Goal: Obtain resource: Download file/media

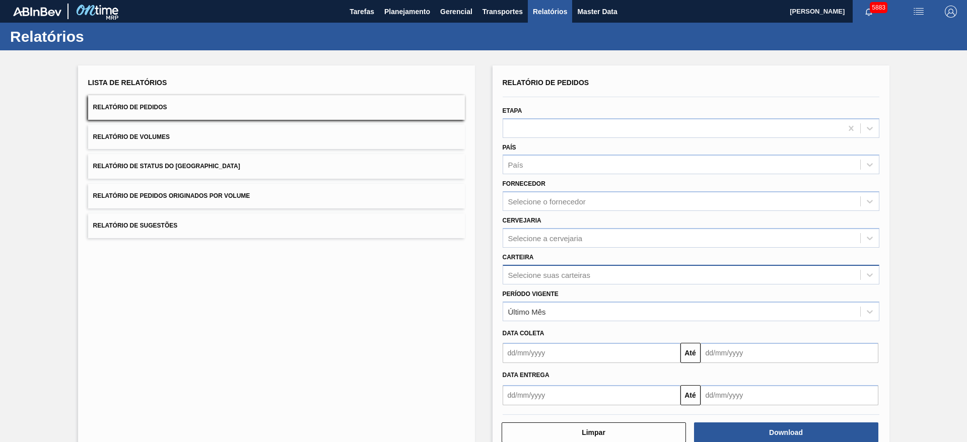
click at [596, 275] on div "Selecione suas carteiras" at bounding box center [681, 275] width 357 height 15
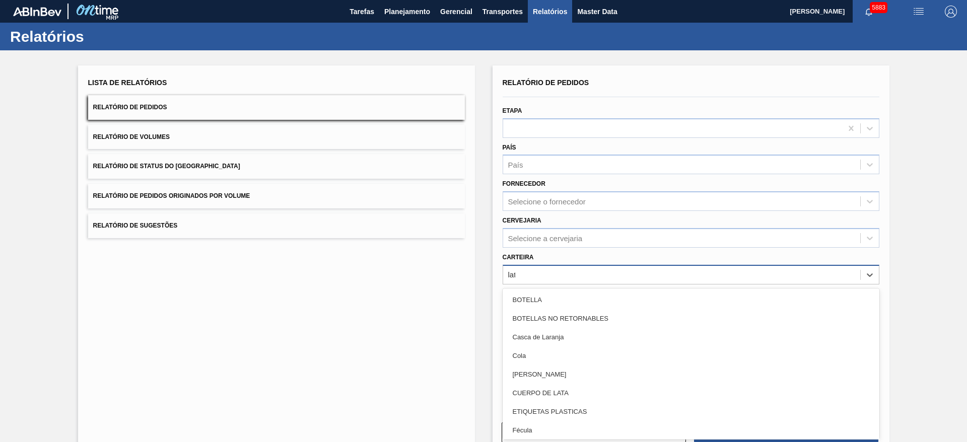
type input "lata"
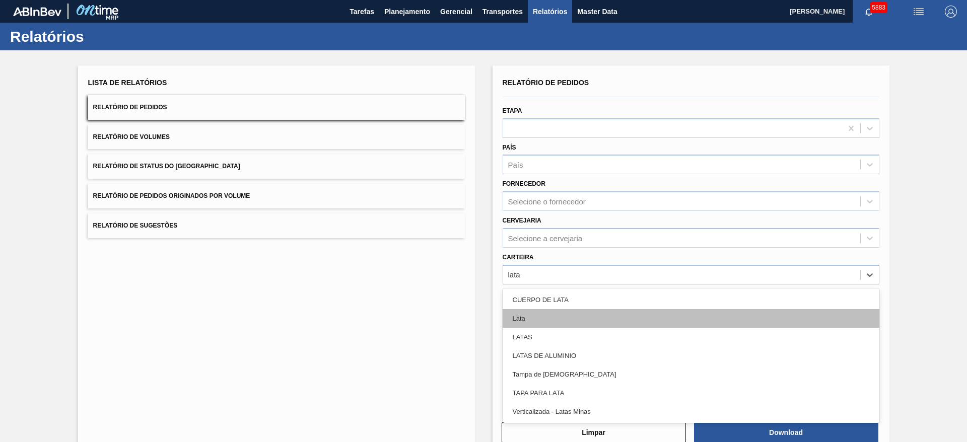
click at [537, 318] on div "Lata" at bounding box center [691, 318] width 377 height 19
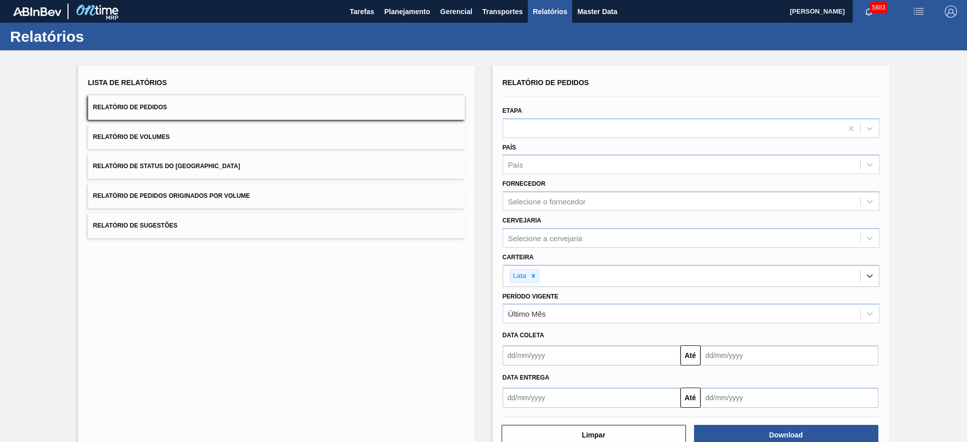
click at [570, 354] on input "text" at bounding box center [592, 356] width 178 height 20
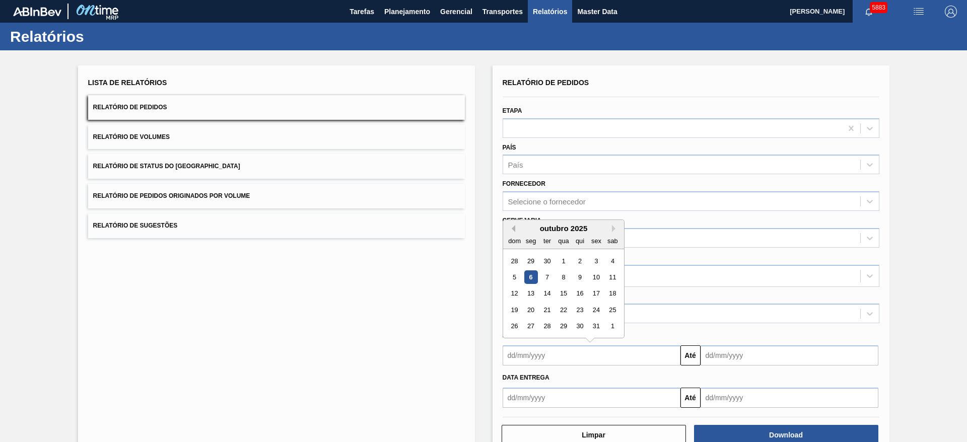
click at [513, 230] on button "Previous Month" at bounding box center [511, 228] width 7 height 7
click at [513, 229] on button "Previous Month" at bounding box center [511, 228] width 7 height 7
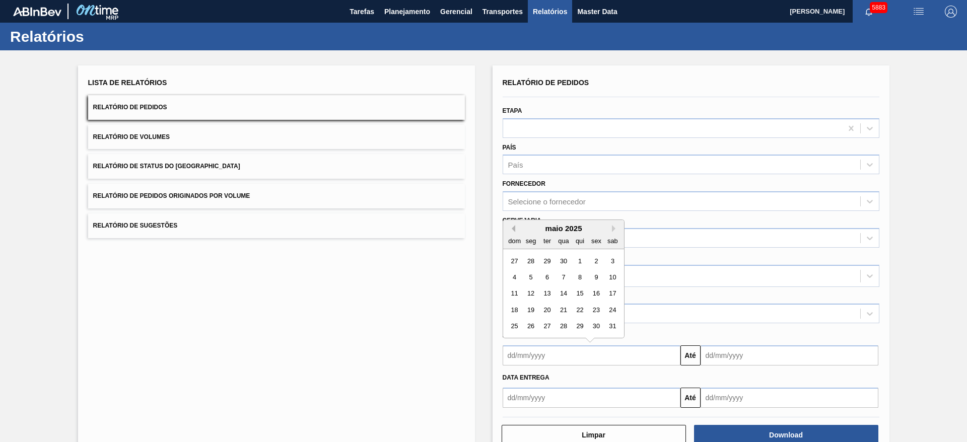
click at [513, 229] on button "Previous Month" at bounding box center [511, 228] width 7 height 7
click at [561, 260] on div "1" at bounding box center [564, 261] width 14 height 14
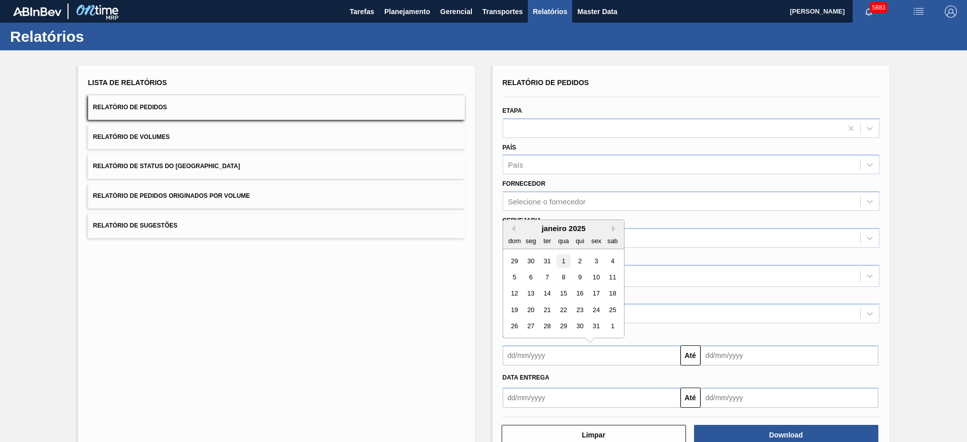
type input "01/01/2025"
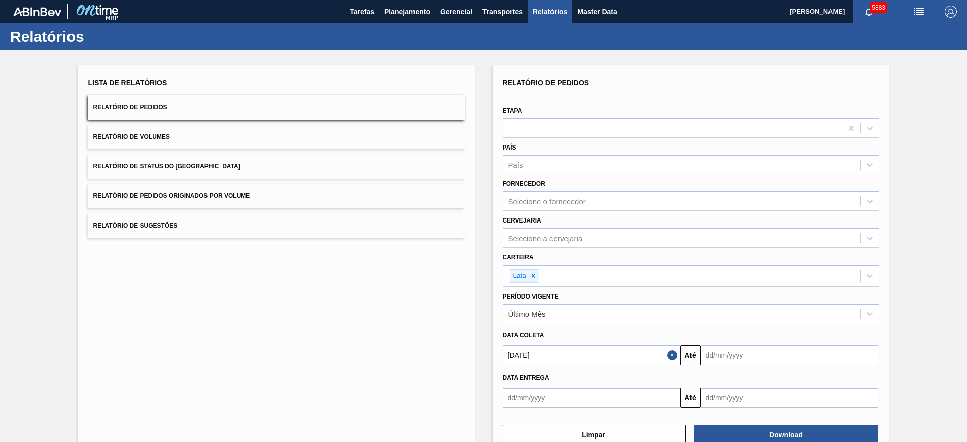
click at [819, 353] on input "text" at bounding box center [790, 356] width 178 height 20
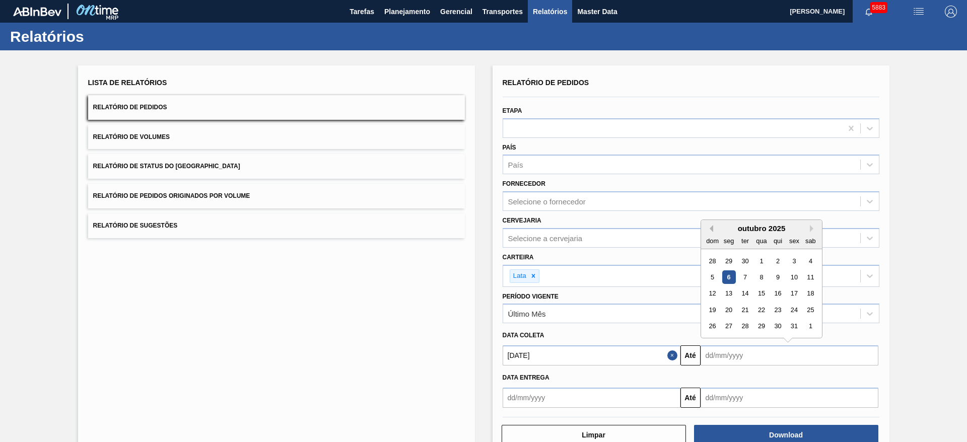
click at [709, 227] on button "Previous Month" at bounding box center [709, 228] width 7 height 7
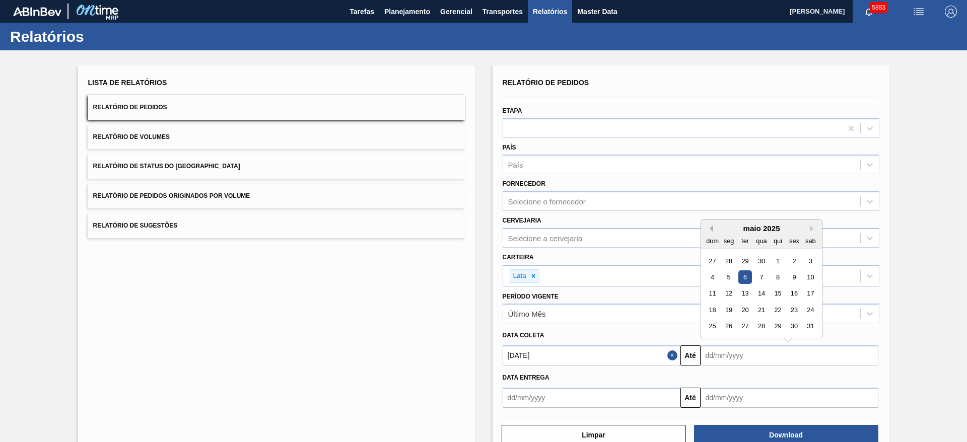
click at [709, 227] on button "Previous Month" at bounding box center [709, 228] width 7 height 7
click at [728, 340] on div "31" at bounding box center [729, 343] width 14 height 14
type input "31/03/2025"
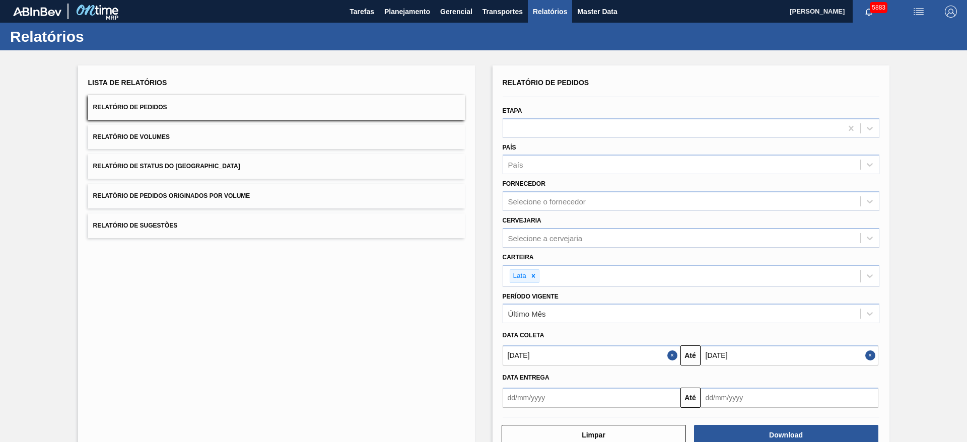
click at [943, 361] on div "Lista de Relatórios Relatório de Pedidos Relatório de Volumes Relatório de Stat…" at bounding box center [483, 259] width 967 height 419
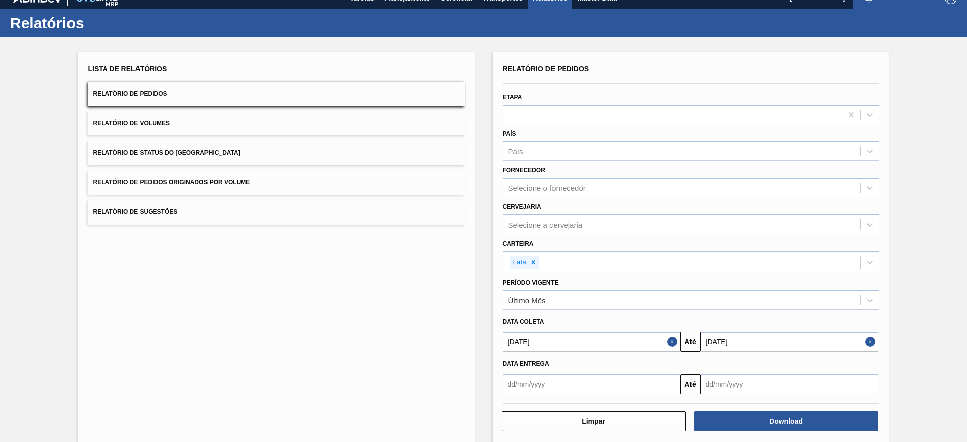
scroll to position [27, 0]
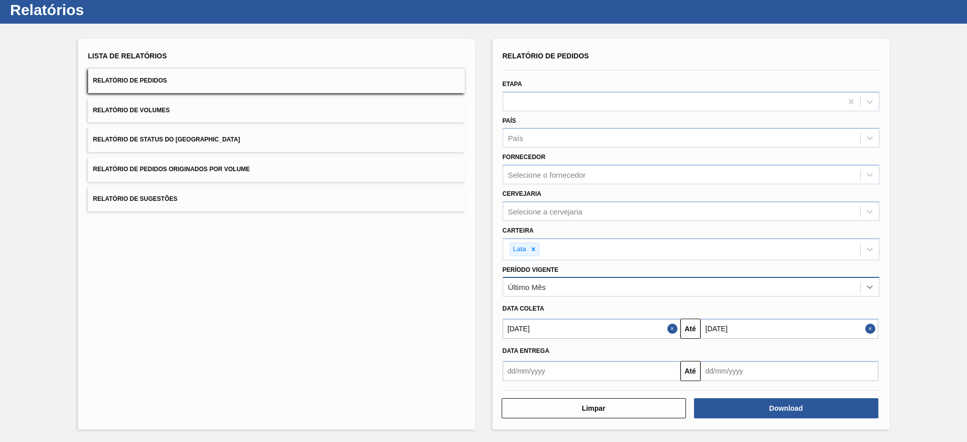
click at [874, 286] on div at bounding box center [870, 287] width 18 height 18
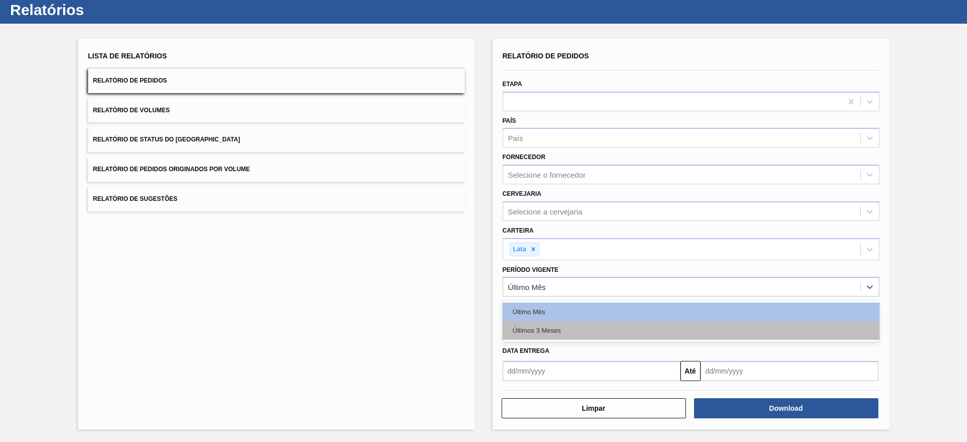
click at [560, 330] on div "Últimos 3 Meses" at bounding box center [691, 330] width 377 height 19
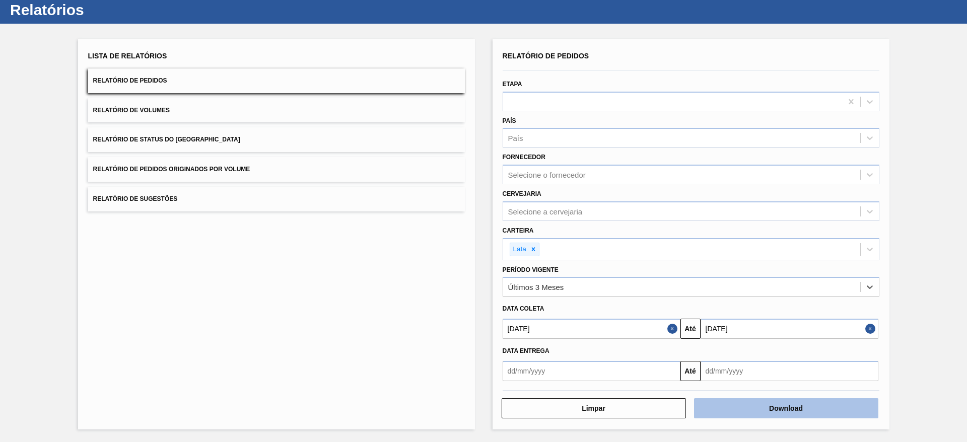
click at [769, 407] on button "Download" at bounding box center [786, 409] width 184 height 20
click at [673, 329] on button "Close" at bounding box center [674, 329] width 13 height 20
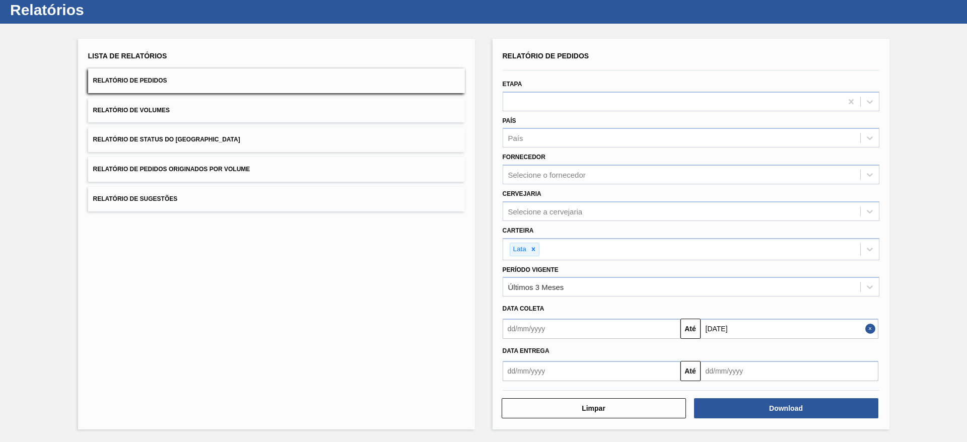
click at [869, 328] on button "Close" at bounding box center [872, 329] width 13 height 20
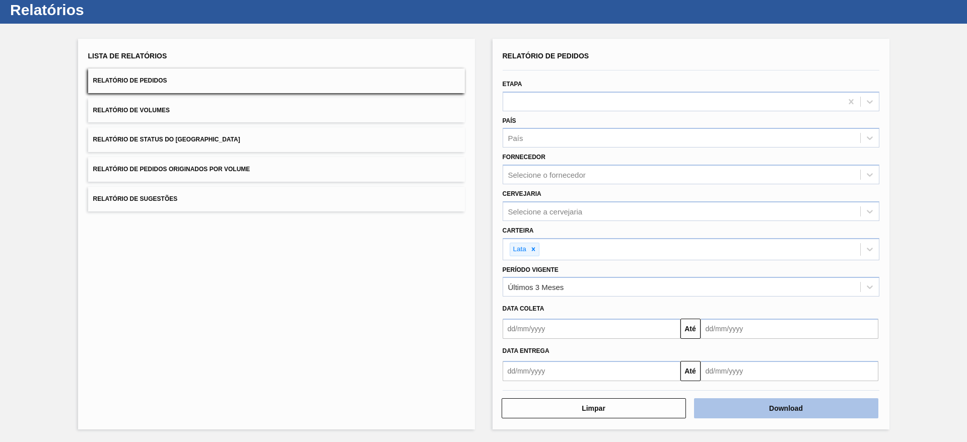
click at [764, 414] on button "Download" at bounding box center [786, 409] width 184 height 20
click at [783, 409] on button "Download" at bounding box center [786, 409] width 184 height 20
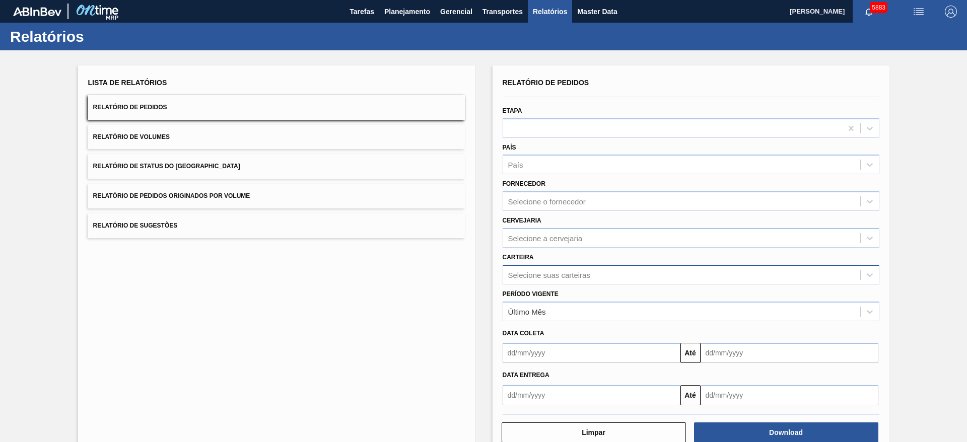
click at [574, 279] on div "Selecione suas carteiras" at bounding box center [549, 275] width 82 height 9
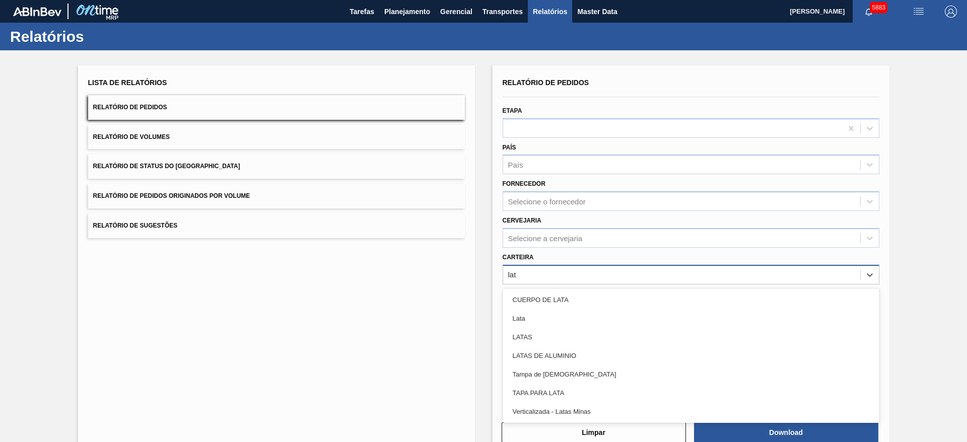
type input "lata"
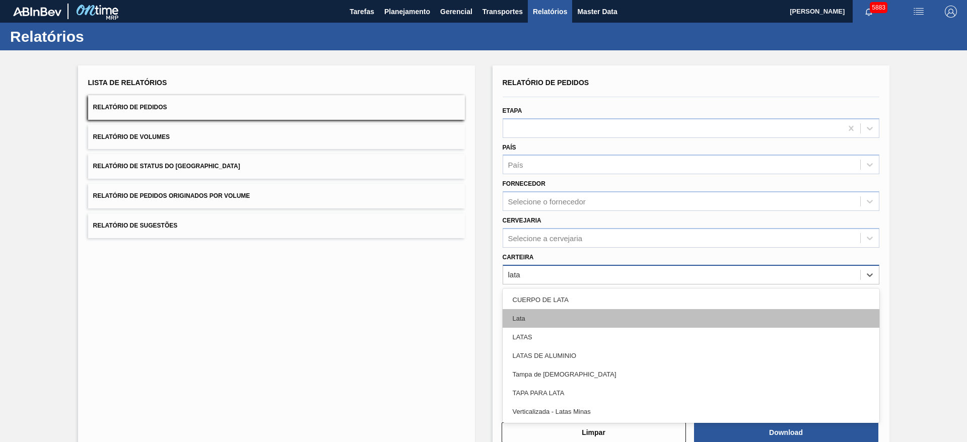
click at [556, 318] on div "Lata" at bounding box center [691, 318] width 377 height 19
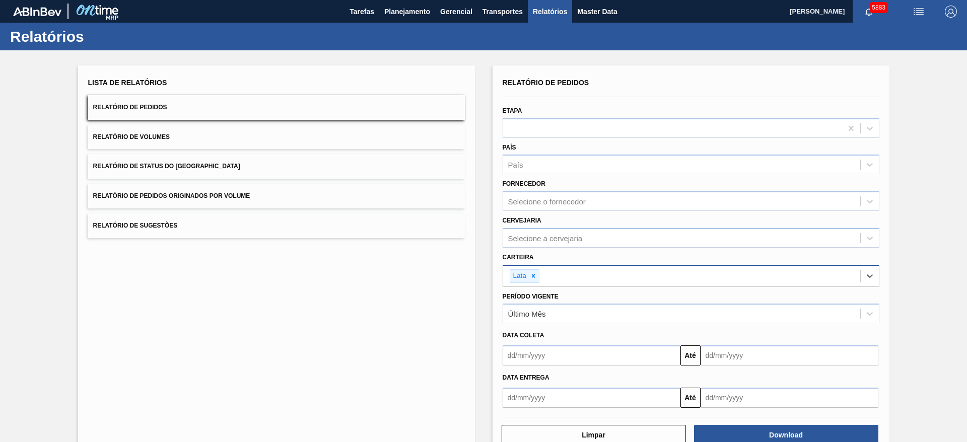
click at [558, 359] on input "text" at bounding box center [592, 356] width 178 height 20
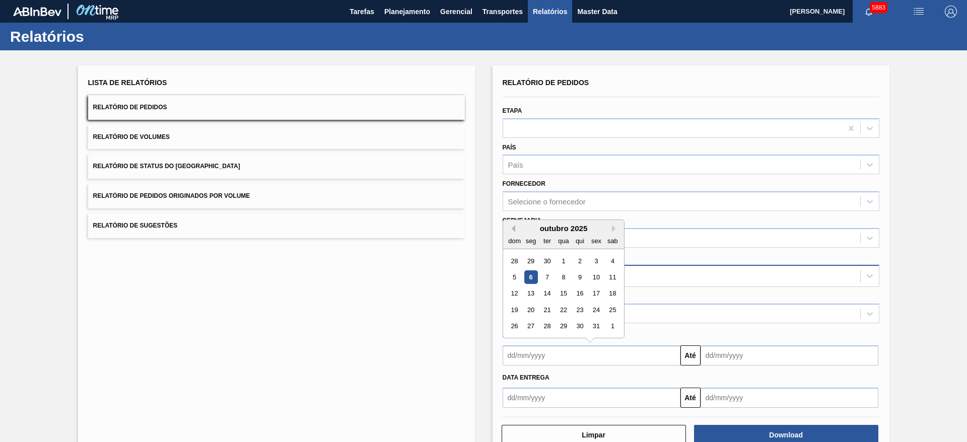
click at [512, 229] on button "Previous Month" at bounding box center [511, 228] width 7 height 7
click at [596, 261] on div "1" at bounding box center [596, 261] width 14 height 14
type input "01/08/2025"
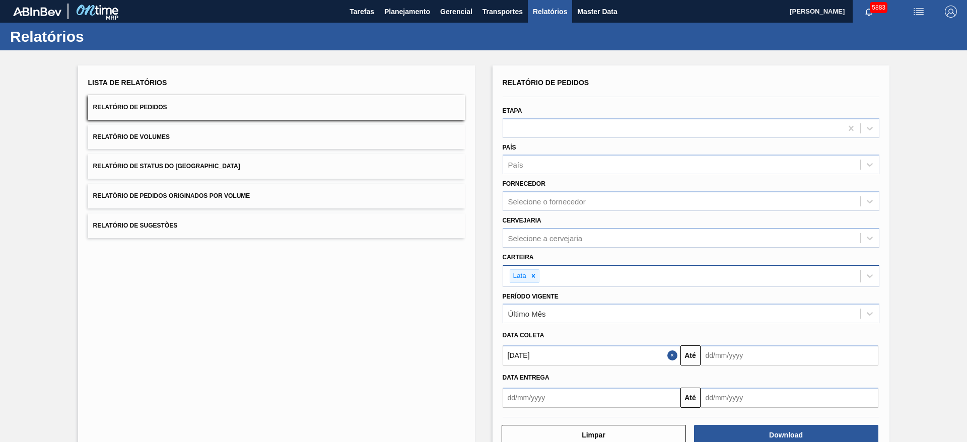
click at [759, 358] on input "text" at bounding box center [790, 356] width 178 height 20
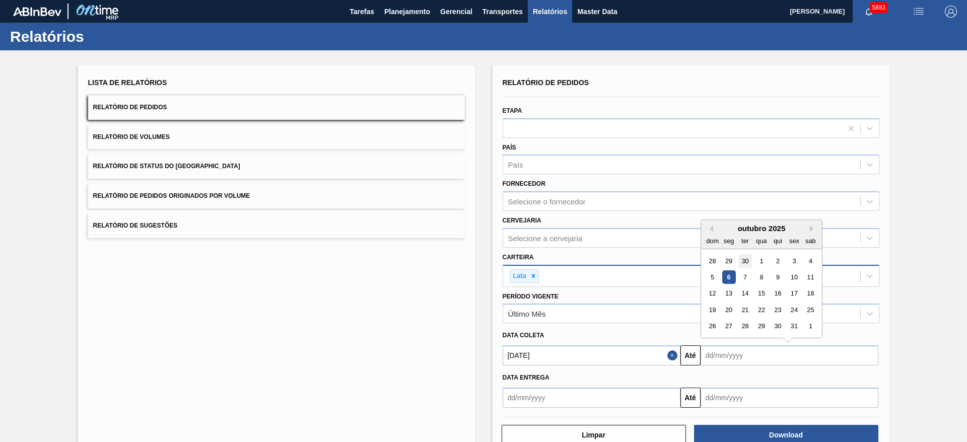
click at [745, 260] on div "30" at bounding box center [745, 261] width 14 height 14
type input "30/09/2025"
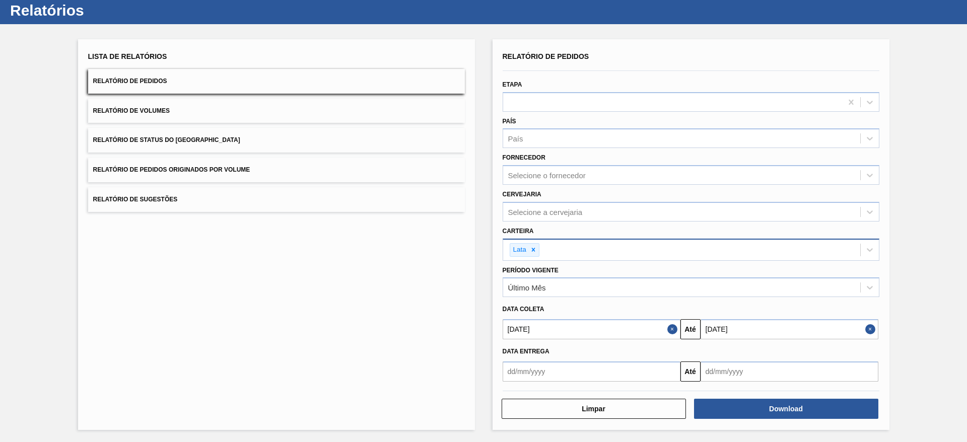
scroll to position [27, 0]
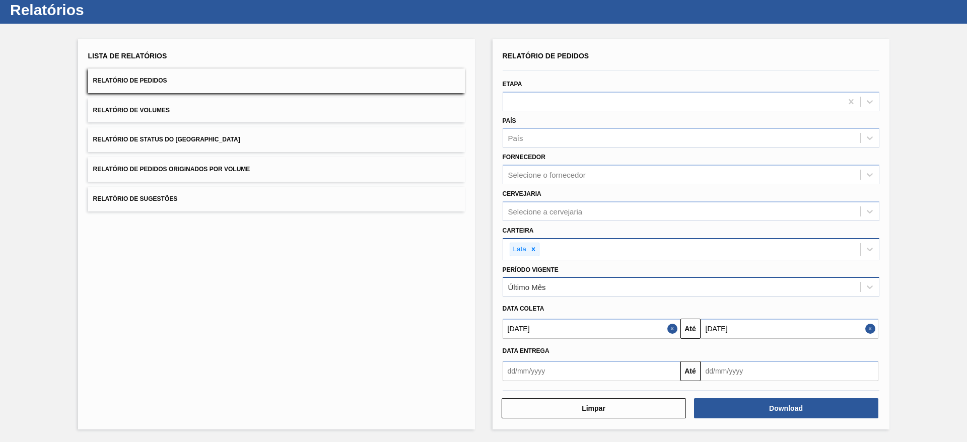
drag, startPoint x: 663, startPoint y: 282, endPoint x: 652, endPoint y: 293, distance: 15.0
click at [660, 282] on div "Último Mês" at bounding box center [681, 287] width 357 height 15
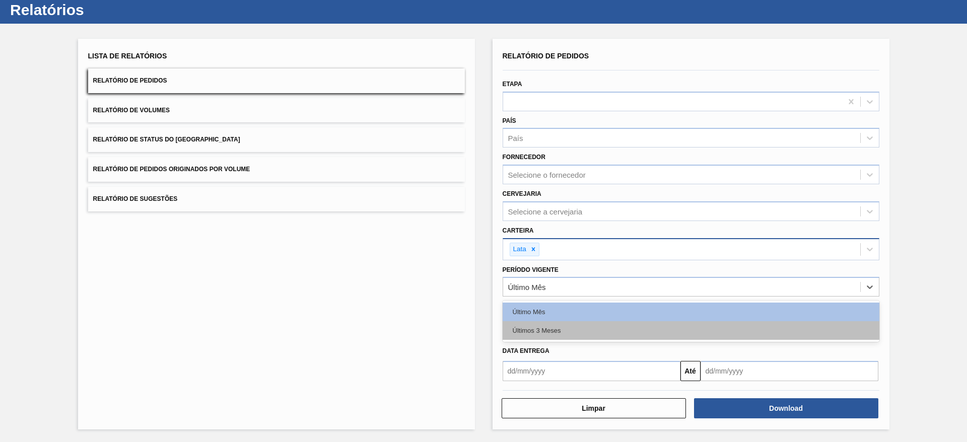
click at [562, 327] on div "Últimos 3 Meses" at bounding box center [691, 330] width 377 height 19
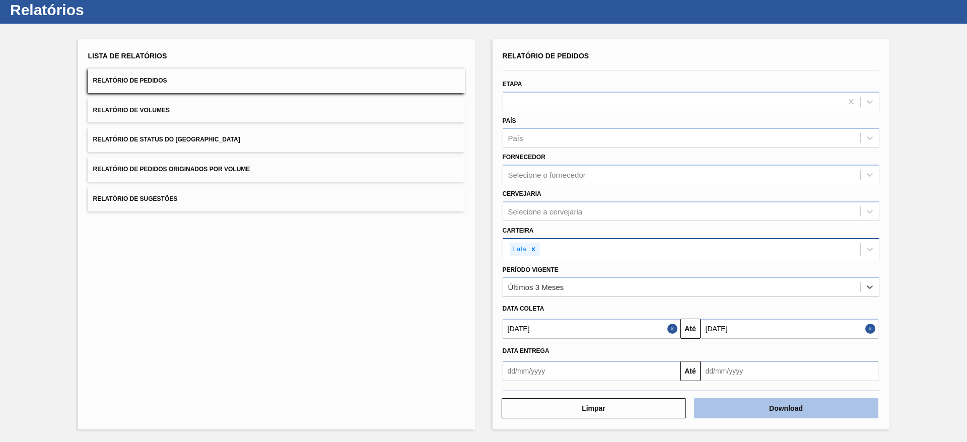
click at [783, 410] on button "Download" at bounding box center [786, 409] width 184 height 20
click at [531, 252] on icon at bounding box center [533, 249] width 7 height 7
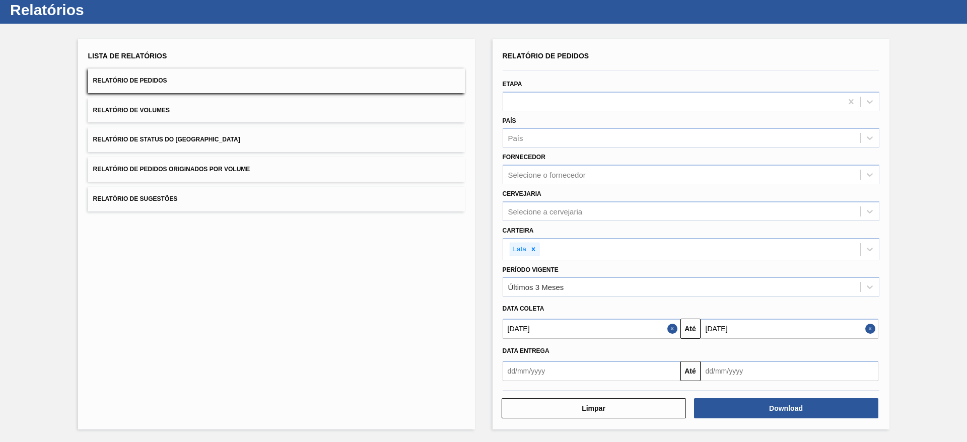
scroll to position [24, 0]
